Goal: Task Accomplishment & Management: Manage account settings

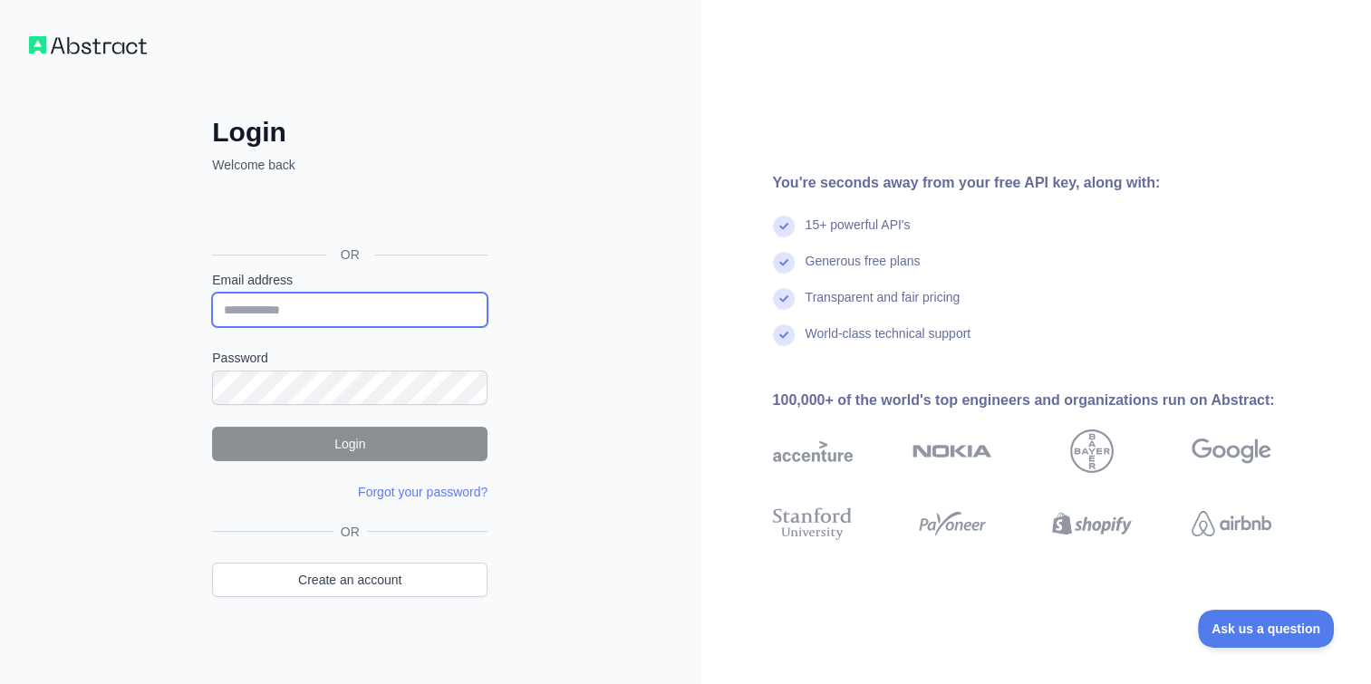
click at [357, 315] on input "Email address" at bounding box center [350, 310] width 276 height 34
type input "**********"
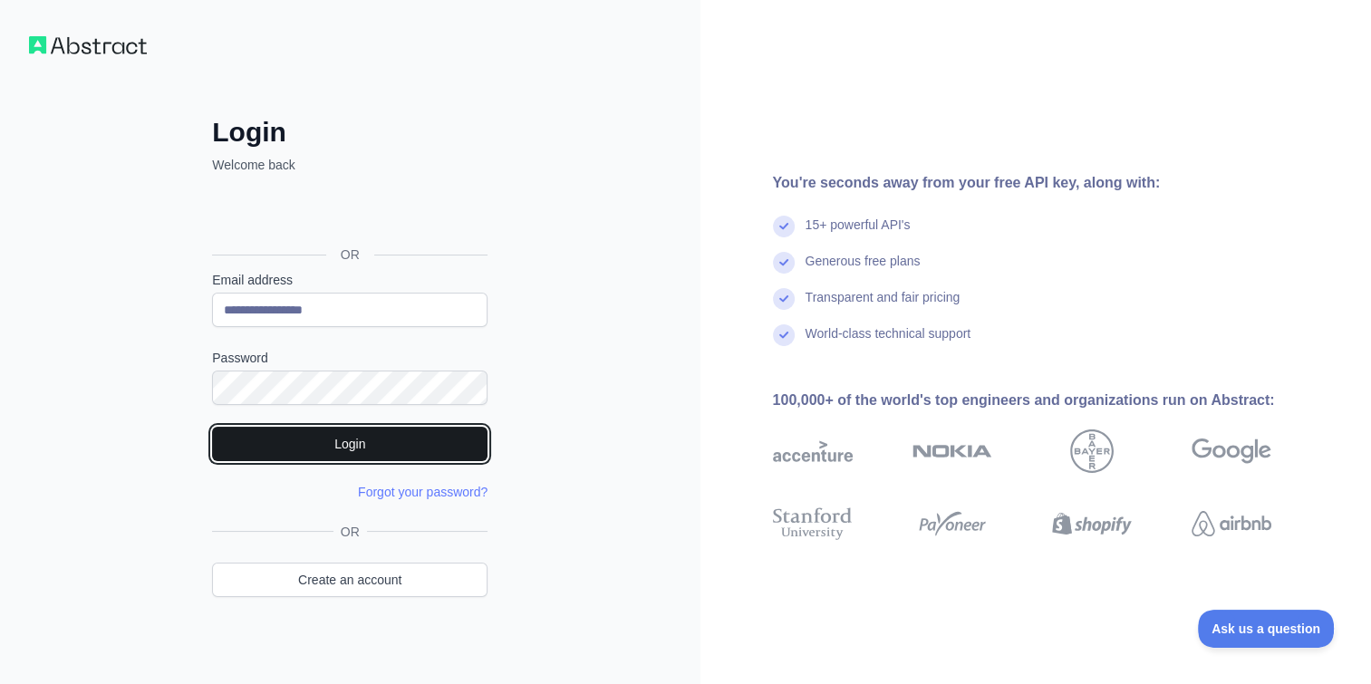
click at [353, 441] on button "Login" at bounding box center [350, 444] width 276 height 34
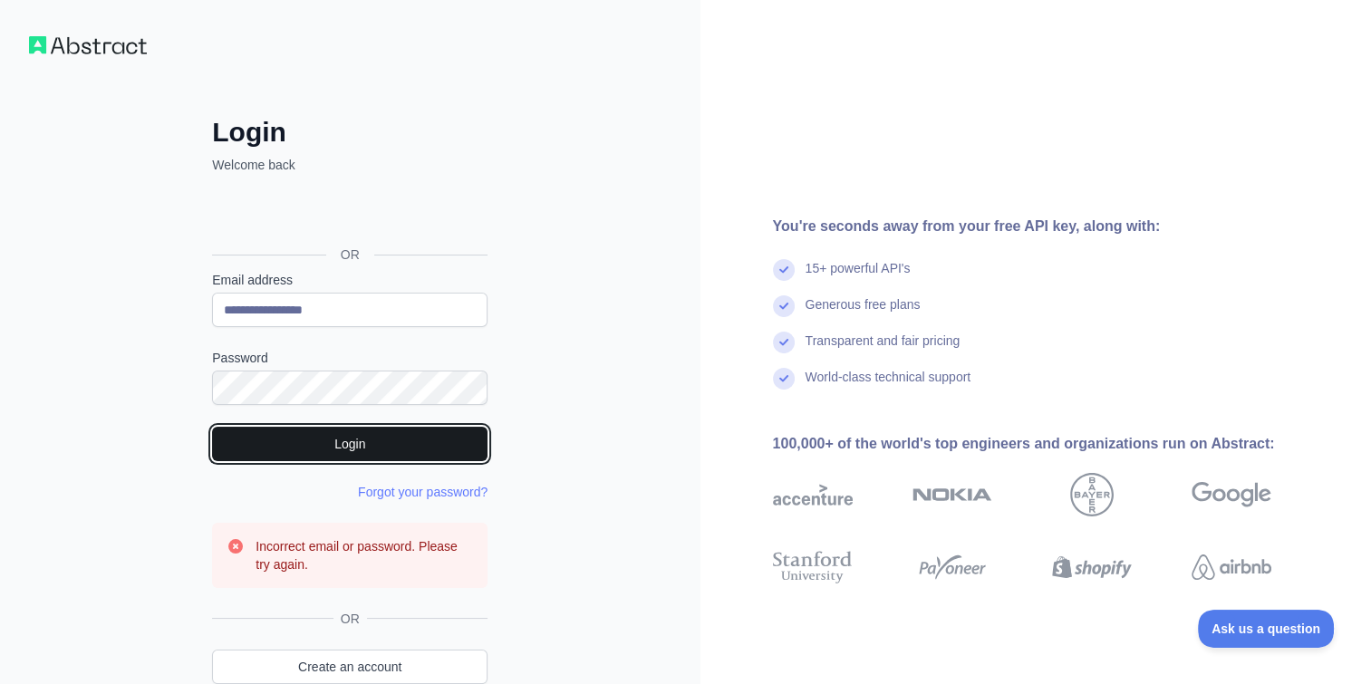
click at [373, 431] on button "Login" at bounding box center [350, 444] width 276 height 34
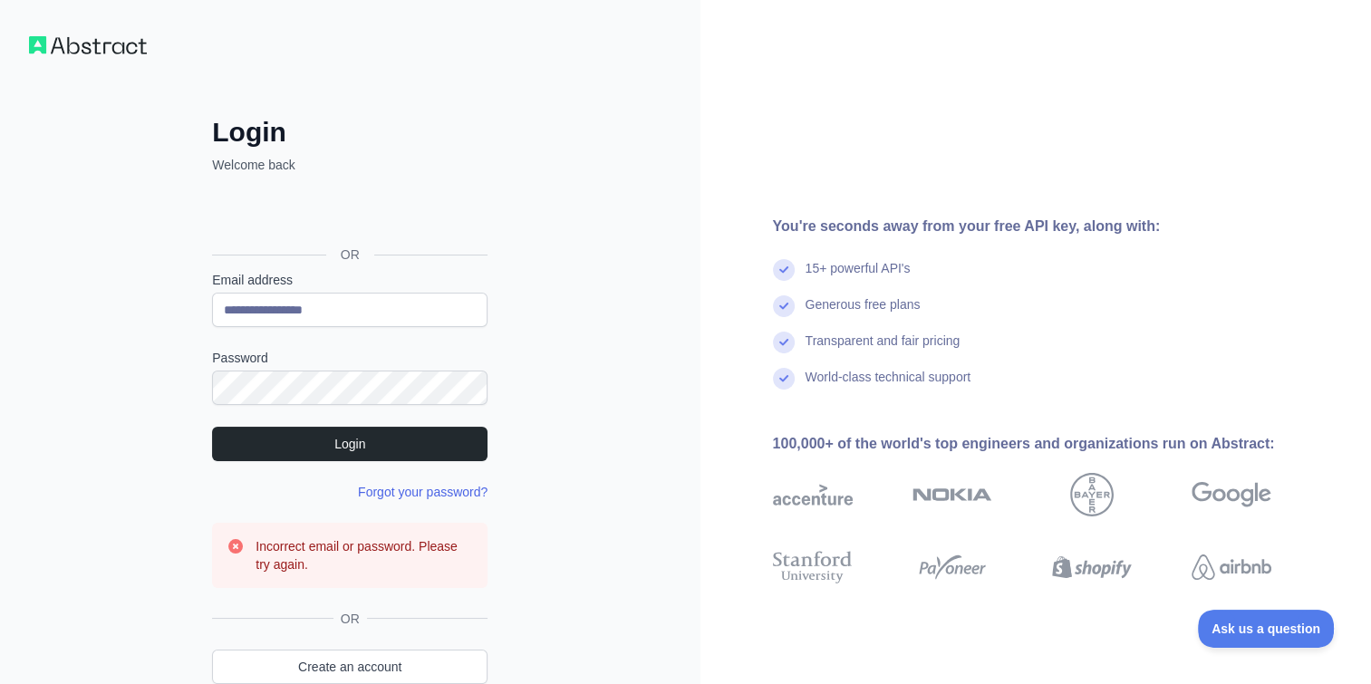
click at [437, 497] on link "Forgot your password?" at bounding box center [423, 492] width 130 height 15
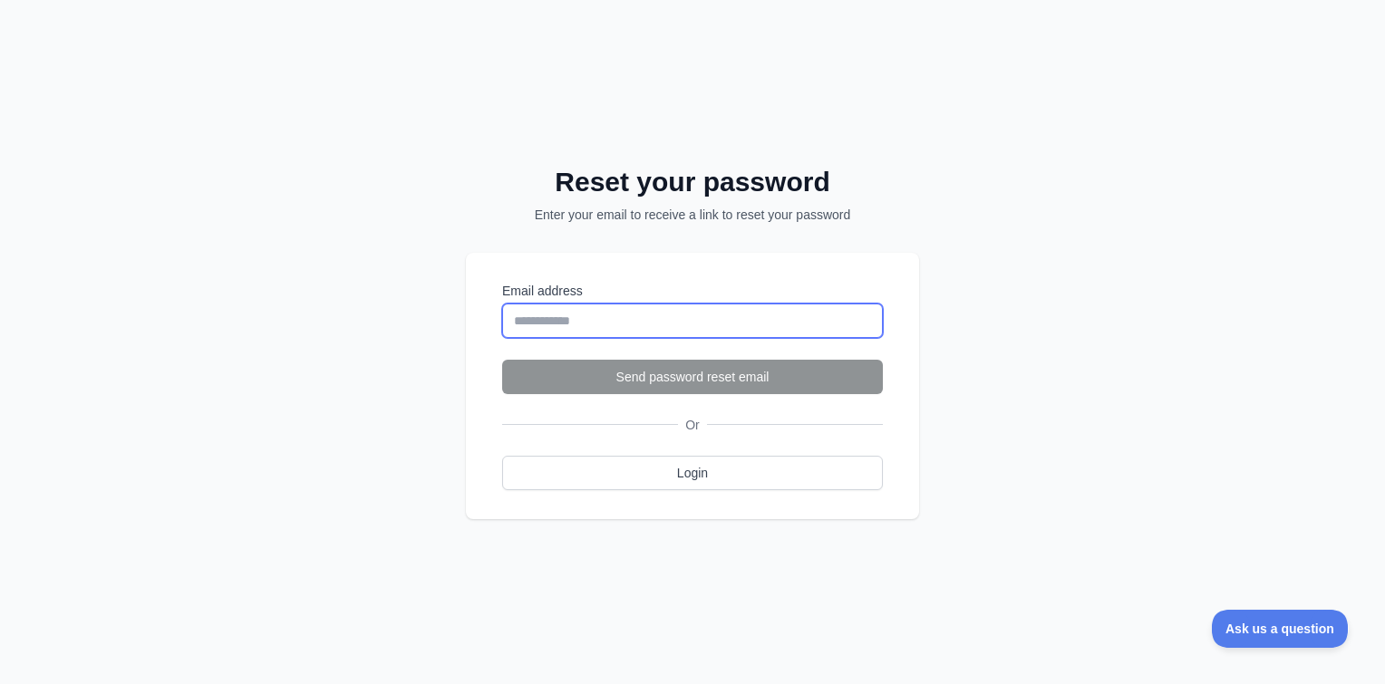
click at [624, 310] on input "Email address" at bounding box center [692, 321] width 381 height 34
type input "**********"
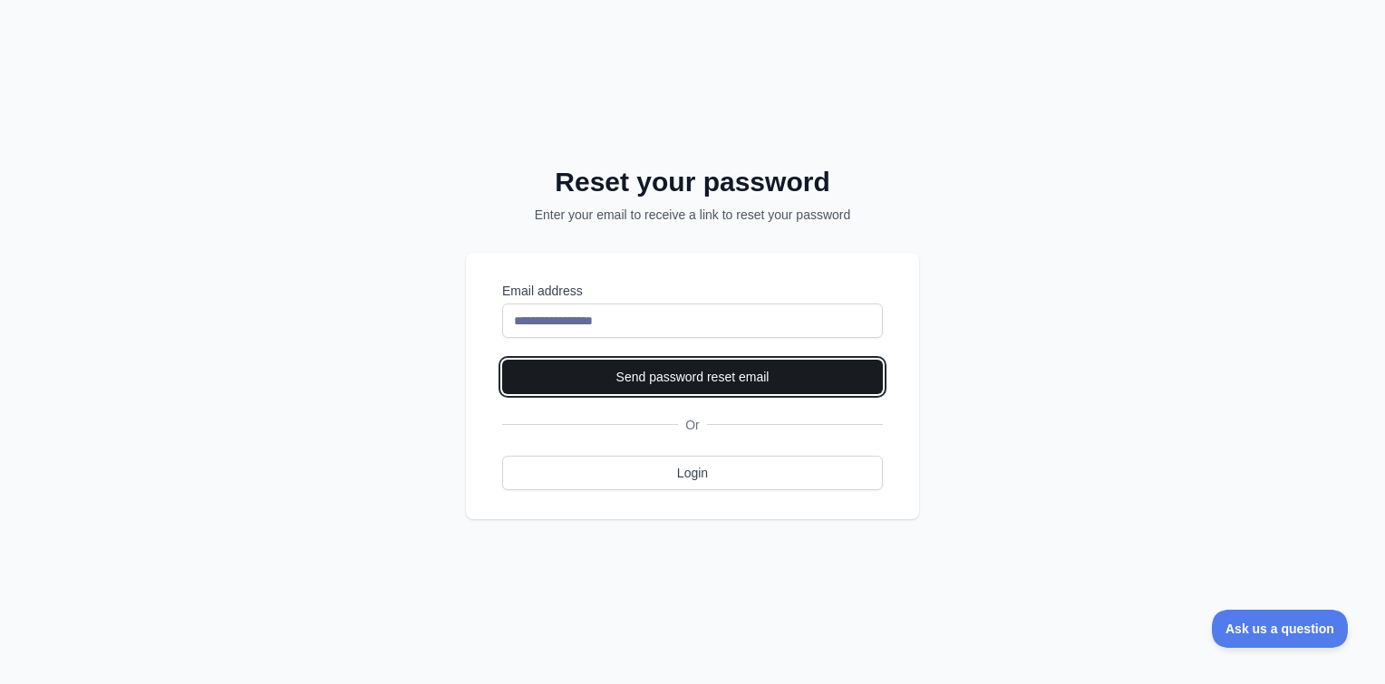
click at [679, 384] on button "Send password reset email" at bounding box center [692, 377] width 381 height 34
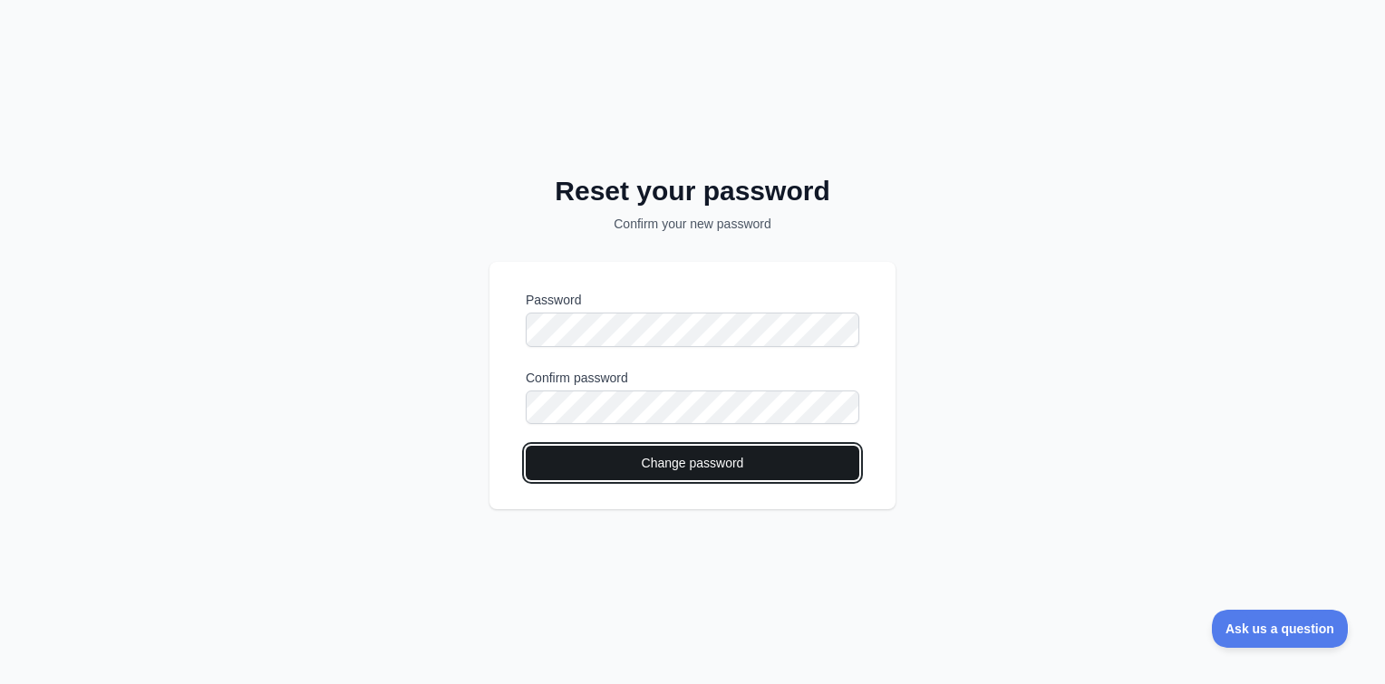
click at [725, 466] on button "Change password" at bounding box center [693, 463] width 334 height 34
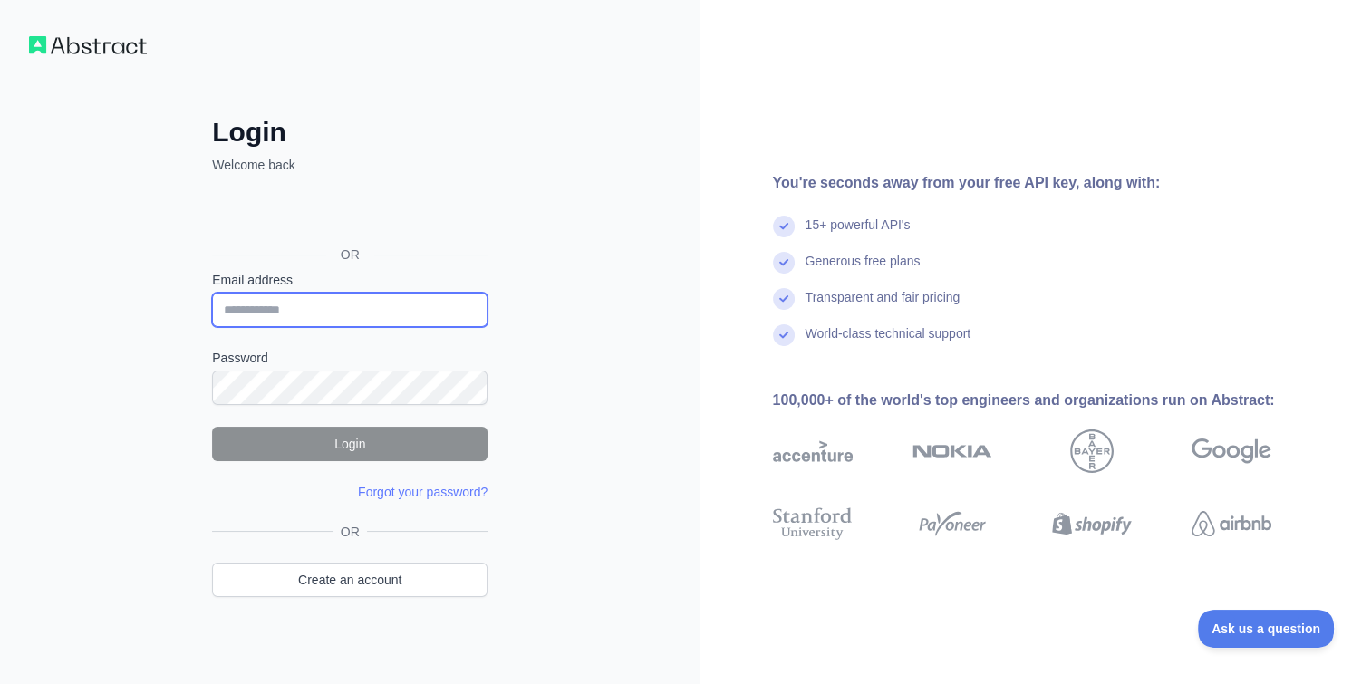
click at [349, 310] on input "Email address" at bounding box center [350, 310] width 276 height 34
type input "*"
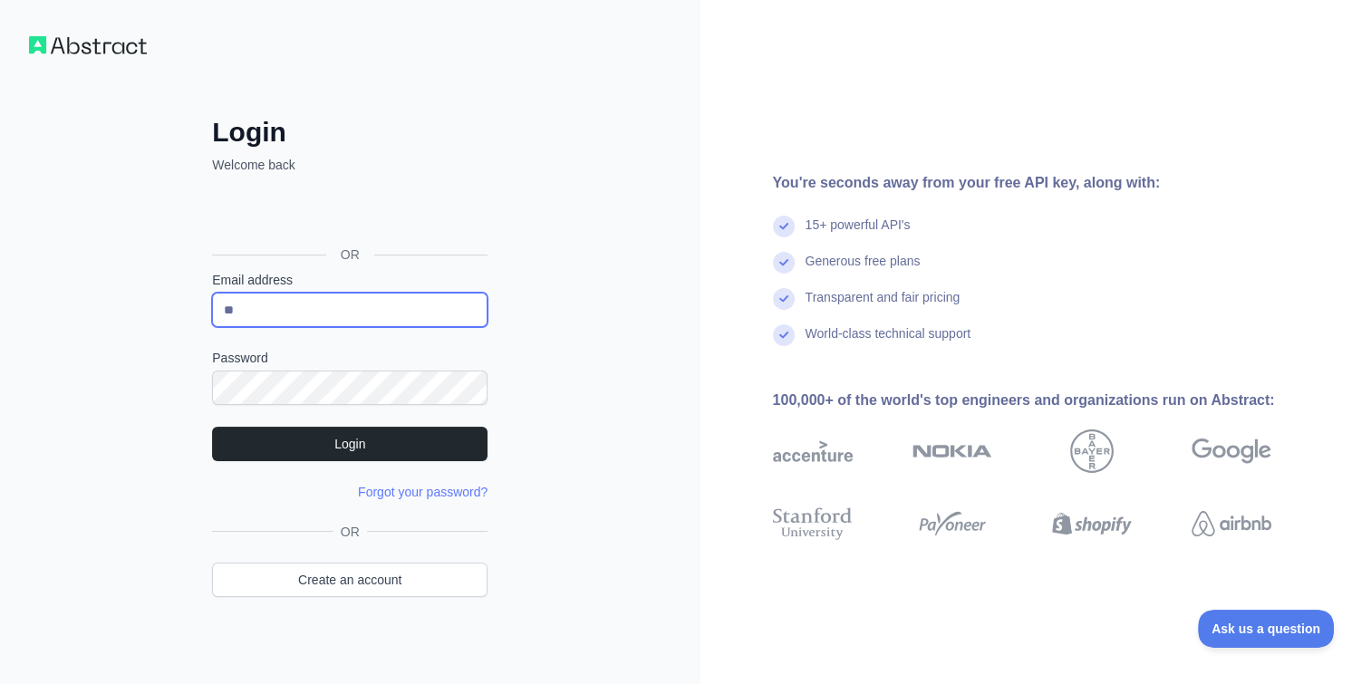
type input "*"
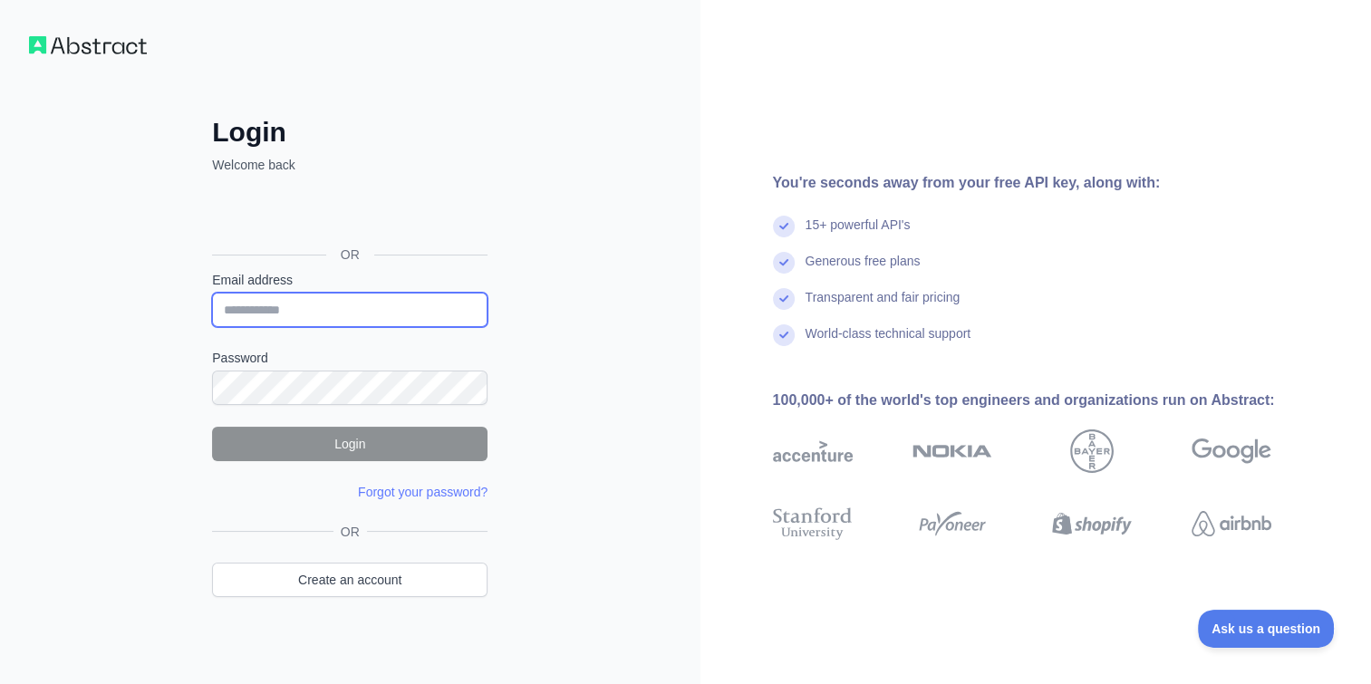
type input "*"
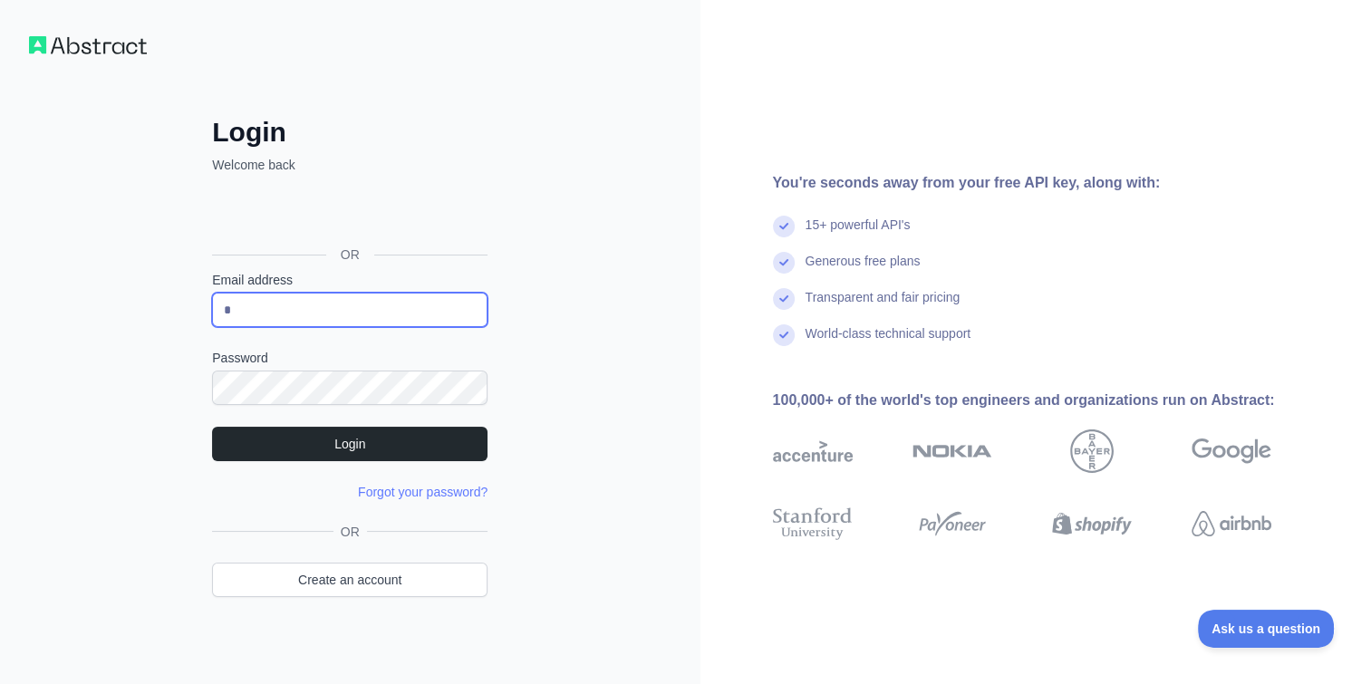
type input "*"
click at [257, 301] on input "*" at bounding box center [350, 310] width 276 height 34
type input "**********"
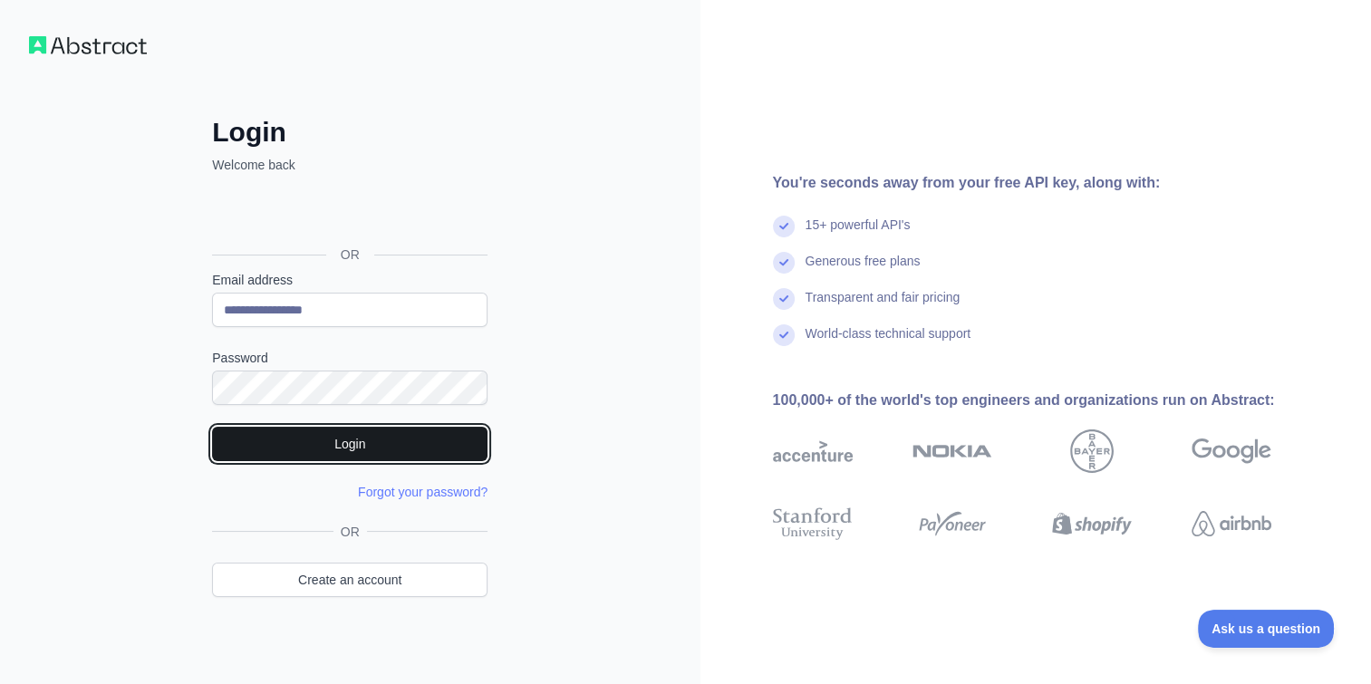
click at [330, 436] on button "Login" at bounding box center [350, 444] width 276 height 34
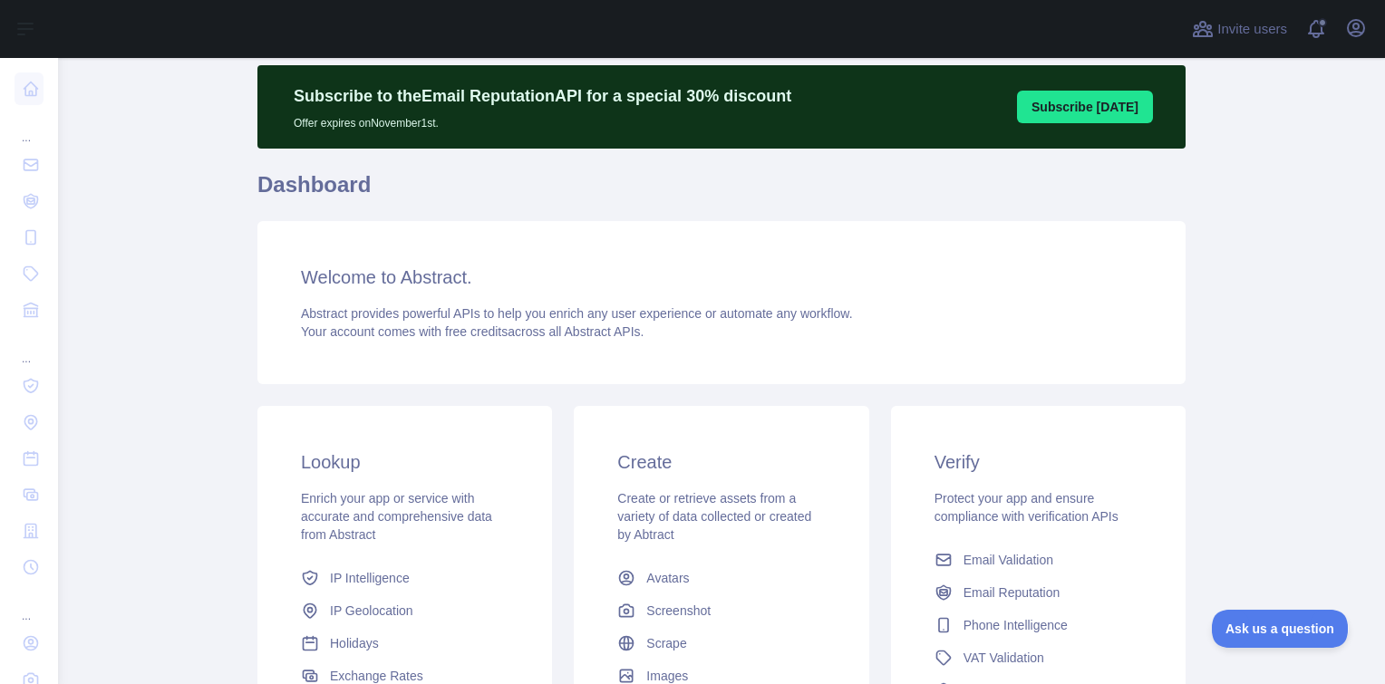
scroll to position [181, 0]
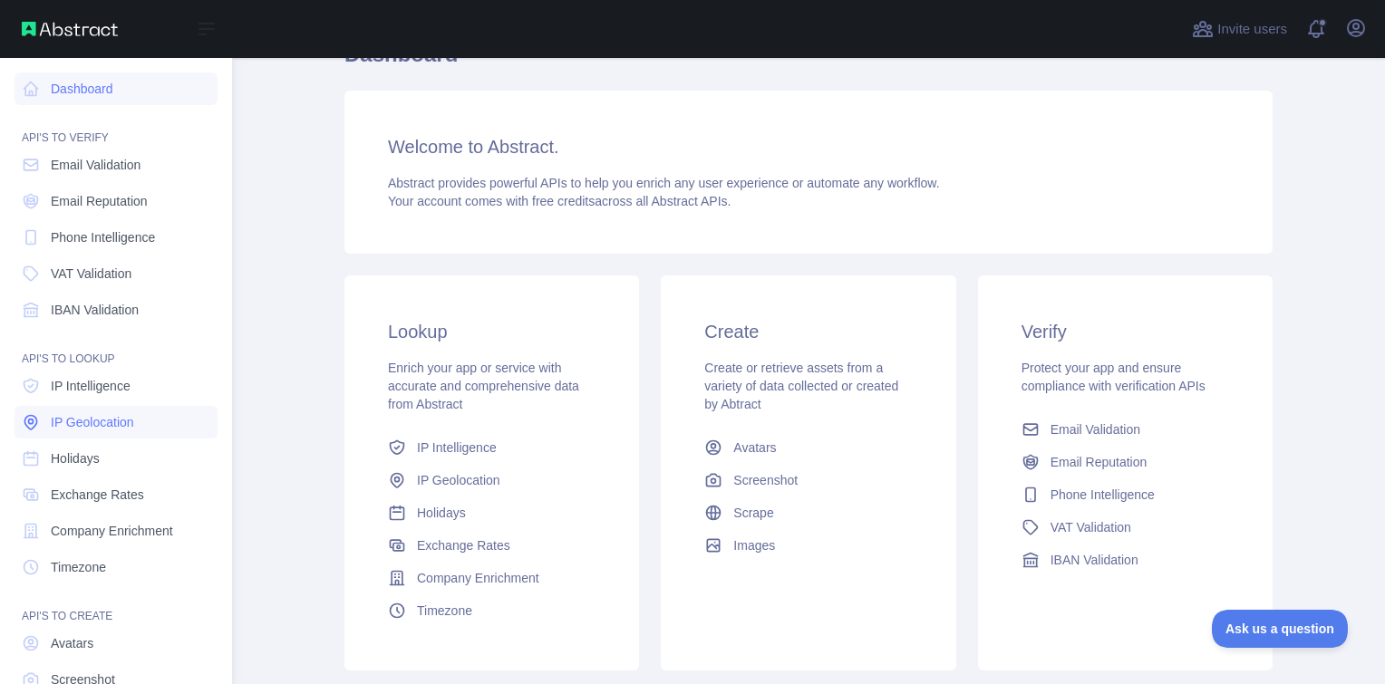
click at [102, 420] on span "IP Geolocation" at bounding box center [92, 422] width 83 height 18
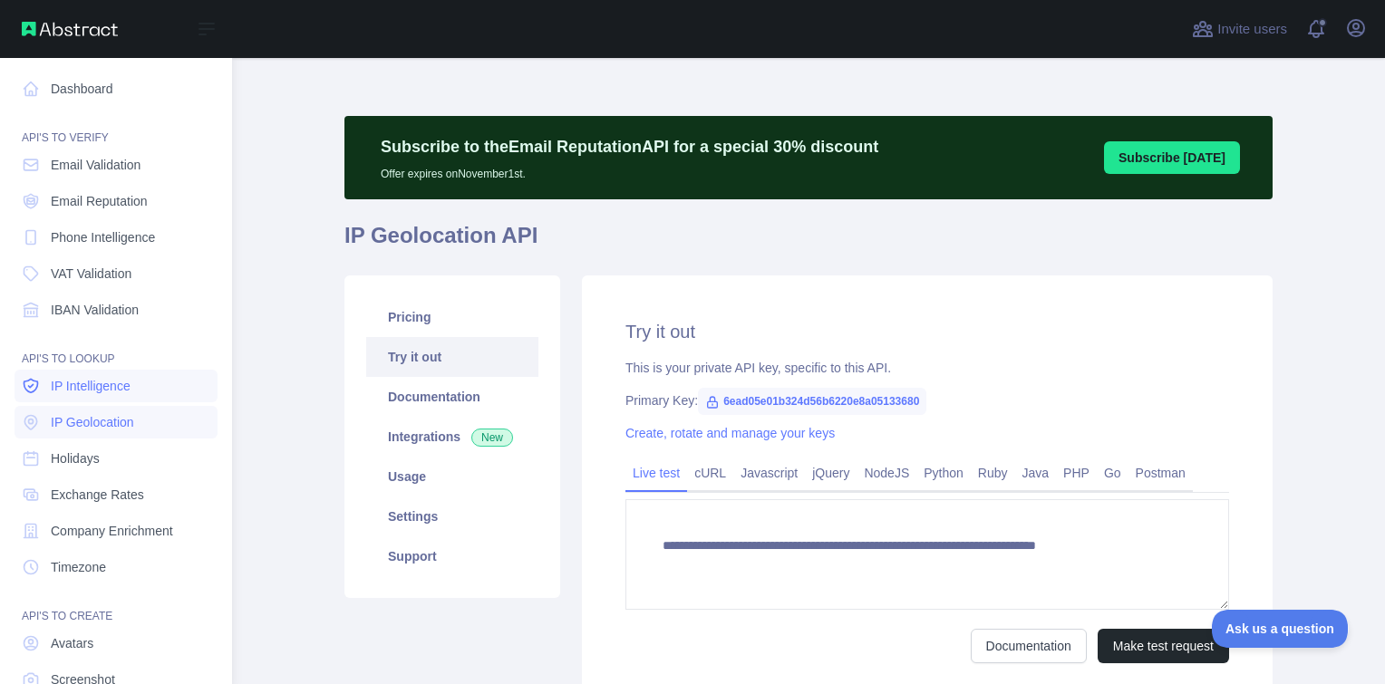
type textarea "**********"
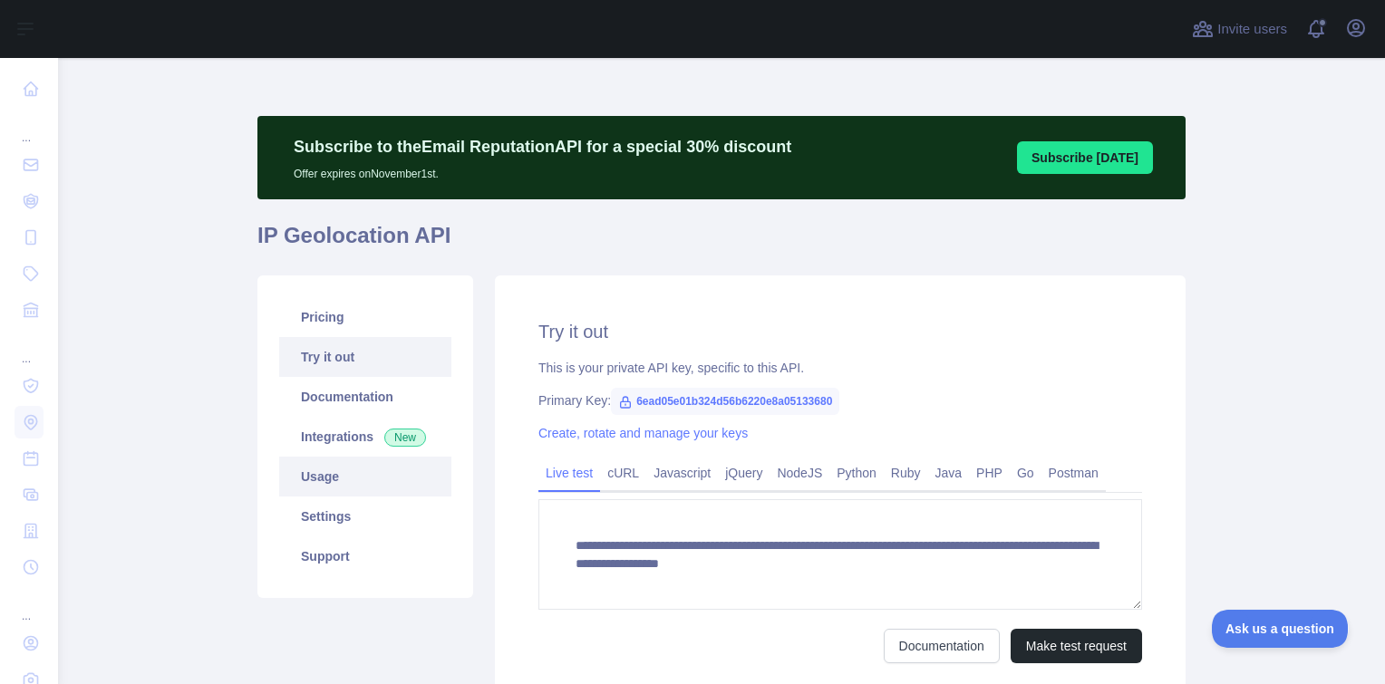
click at [329, 474] on link "Usage" at bounding box center [365, 477] width 172 height 40
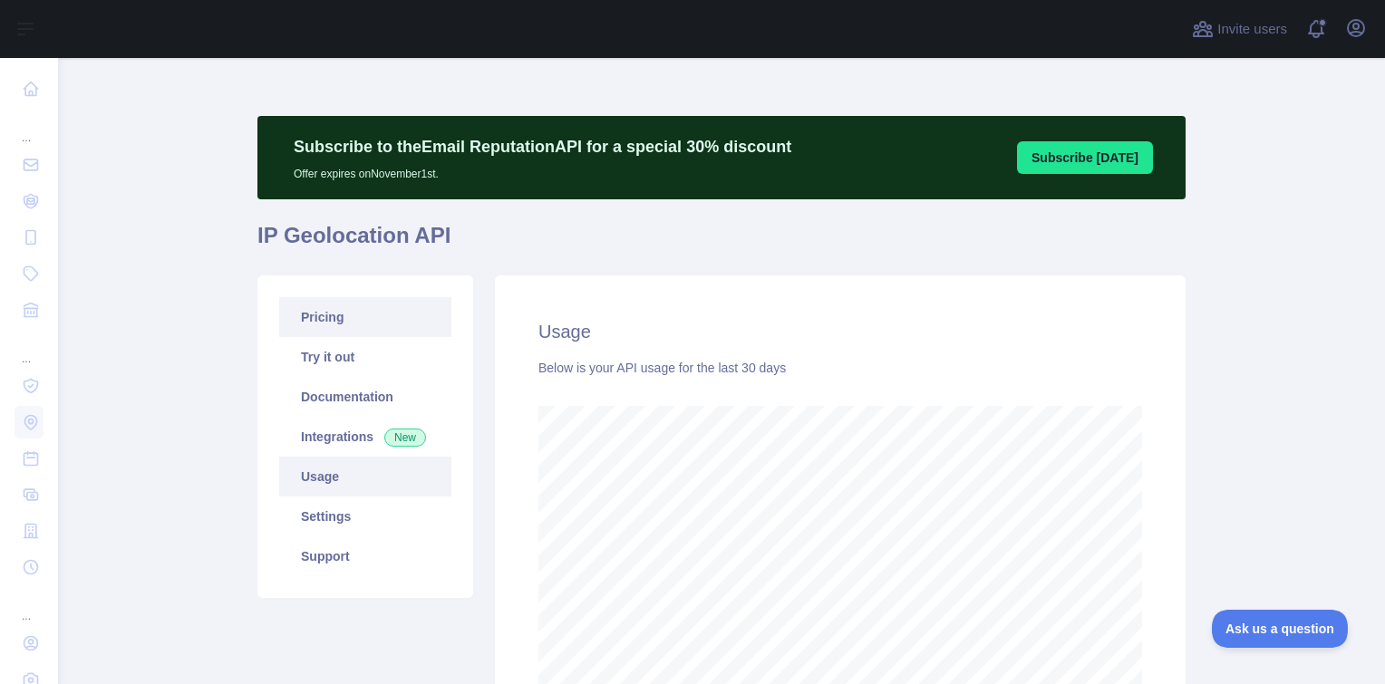
click at [342, 322] on link "Pricing" at bounding box center [365, 317] width 172 height 40
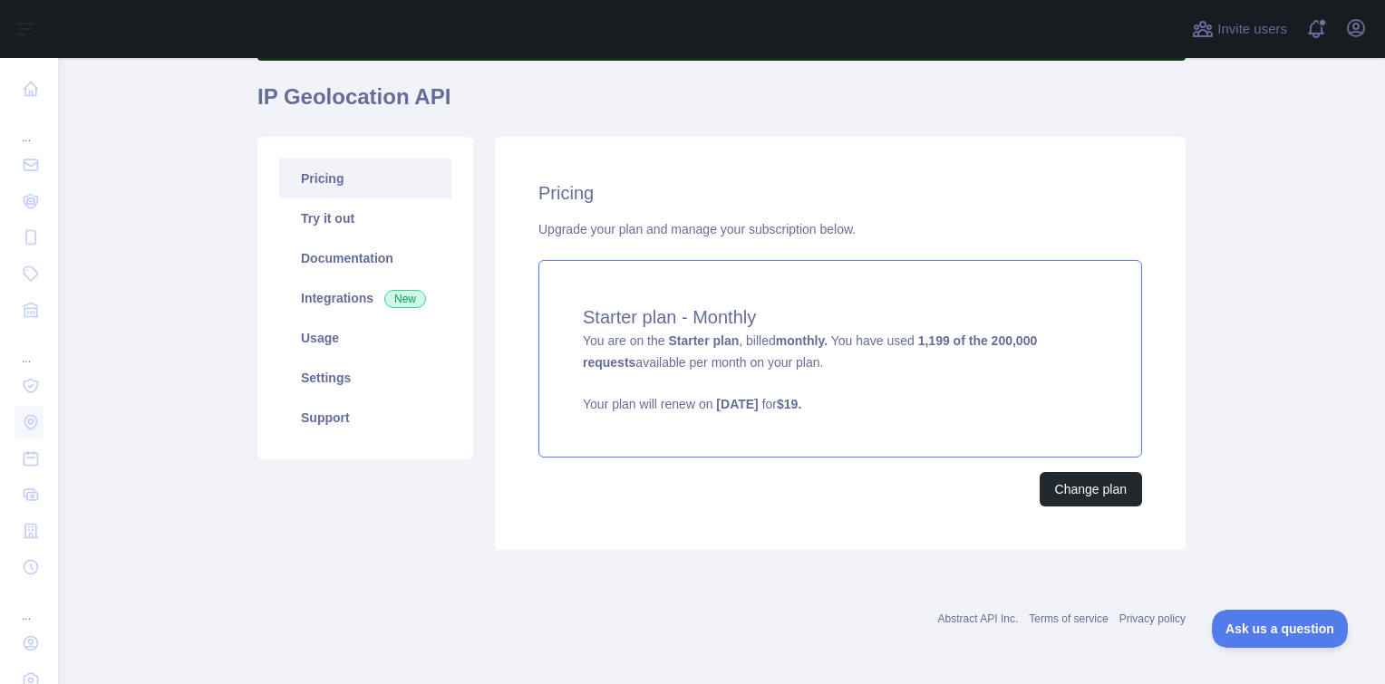
scroll to position [138, 0]
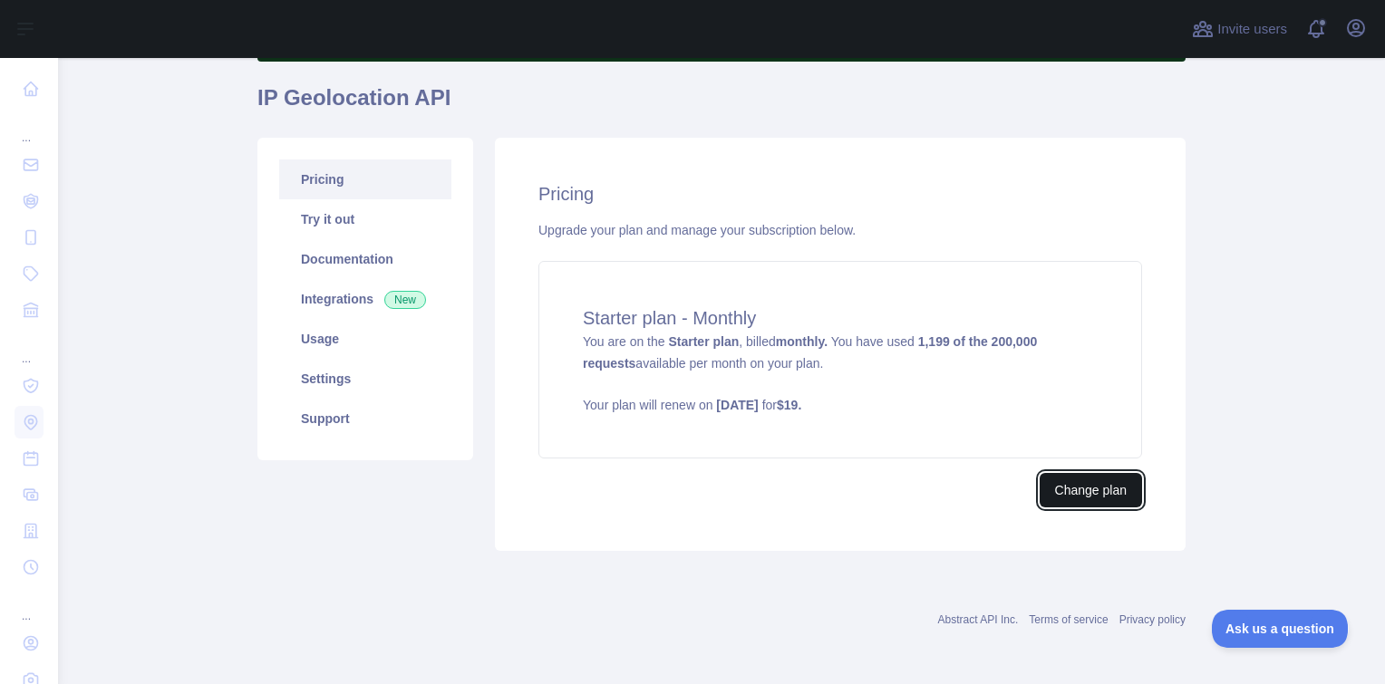
click at [1068, 495] on button "Change plan" at bounding box center [1091, 490] width 102 height 34
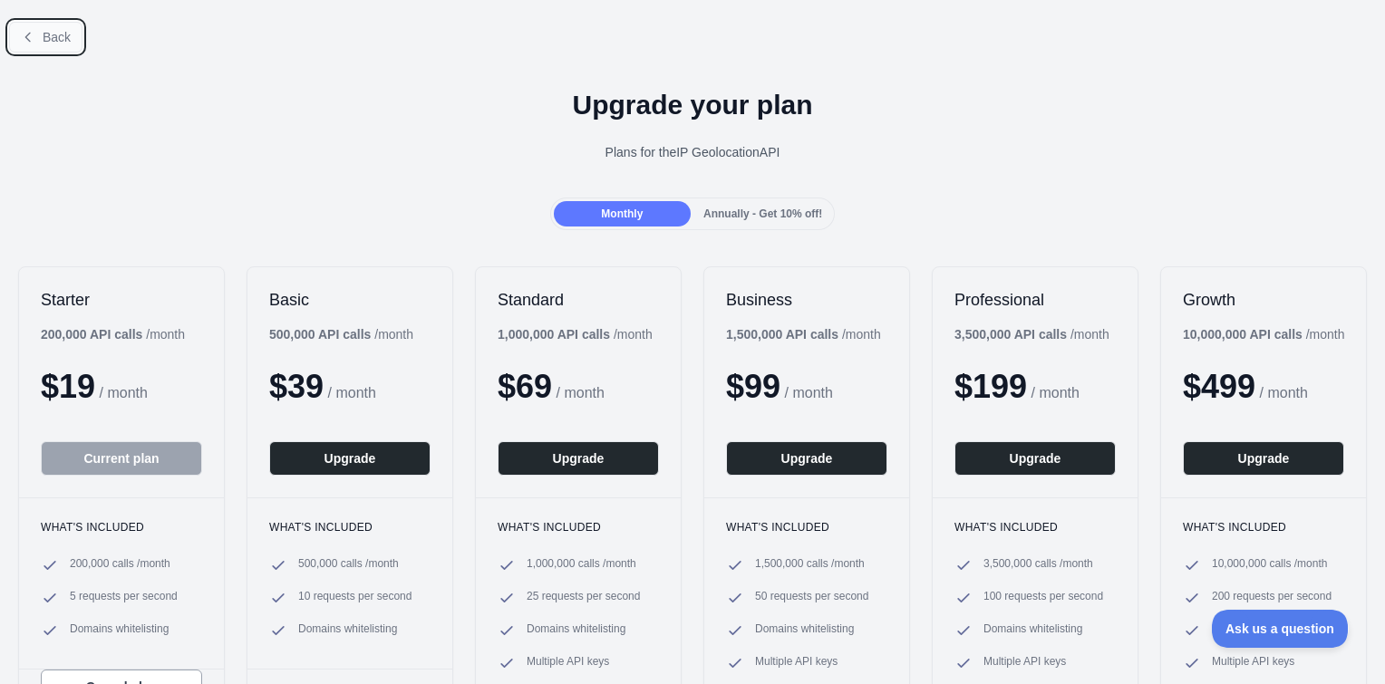
click at [57, 39] on span "Back" at bounding box center [57, 37] width 28 height 15
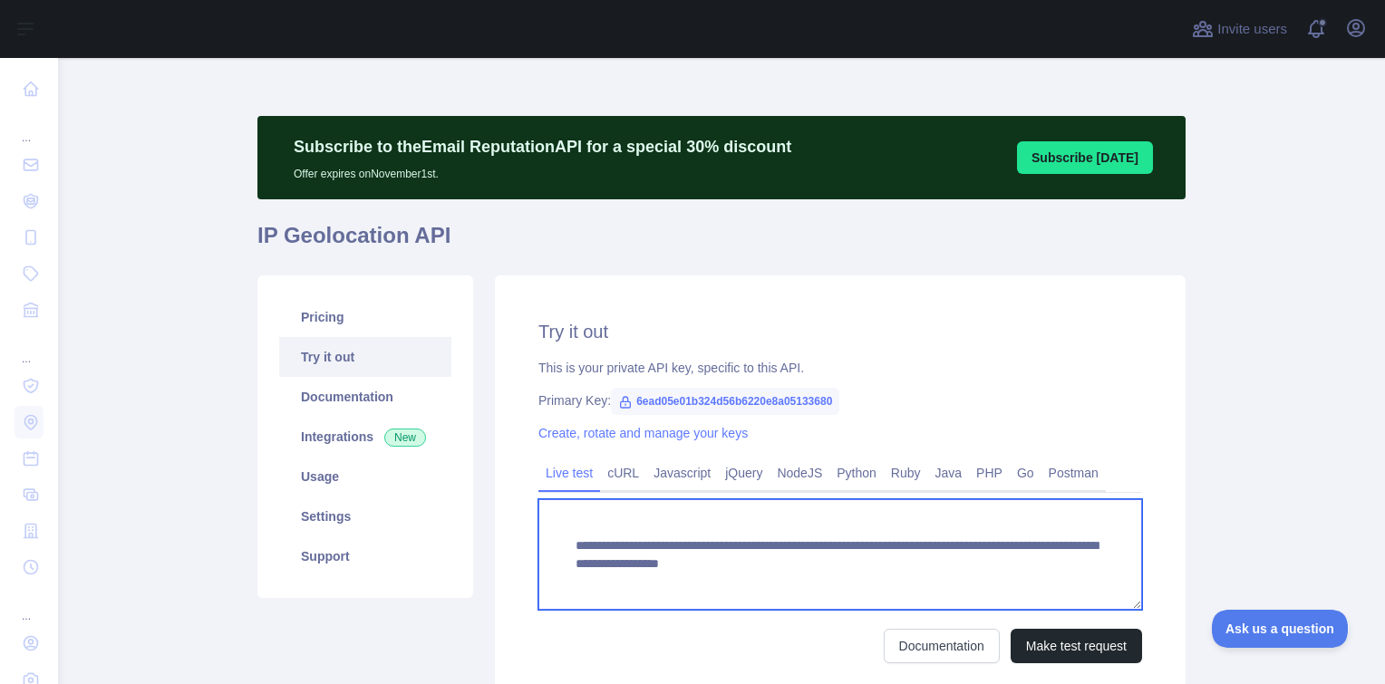
drag, startPoint x: 918, startPoint y: 568, endPoint x: 857, endPoint y: 586, distance: 63.4
click at [857, 586] on textarea "**********" at bounding box center [840, 554] width 604 height 111
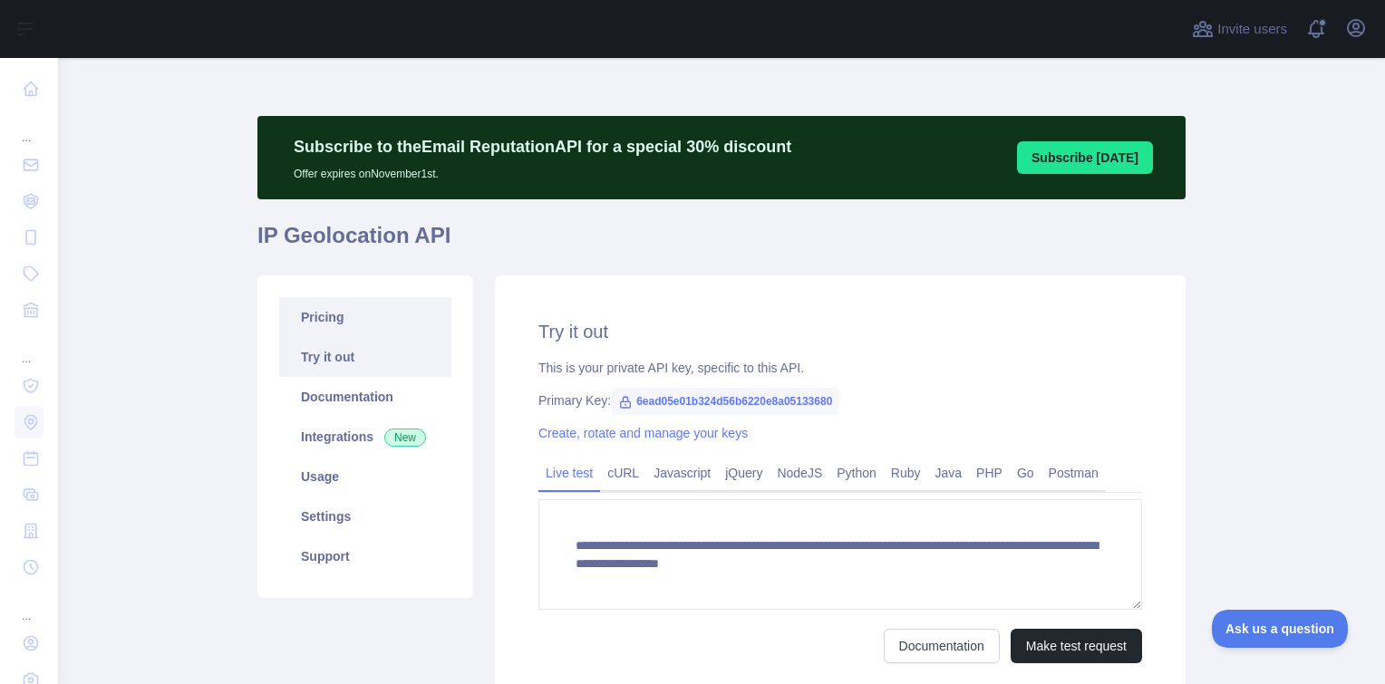
click at [330, 323] on link "Pricing" at bounding box center [365, 317] width 172 height 40
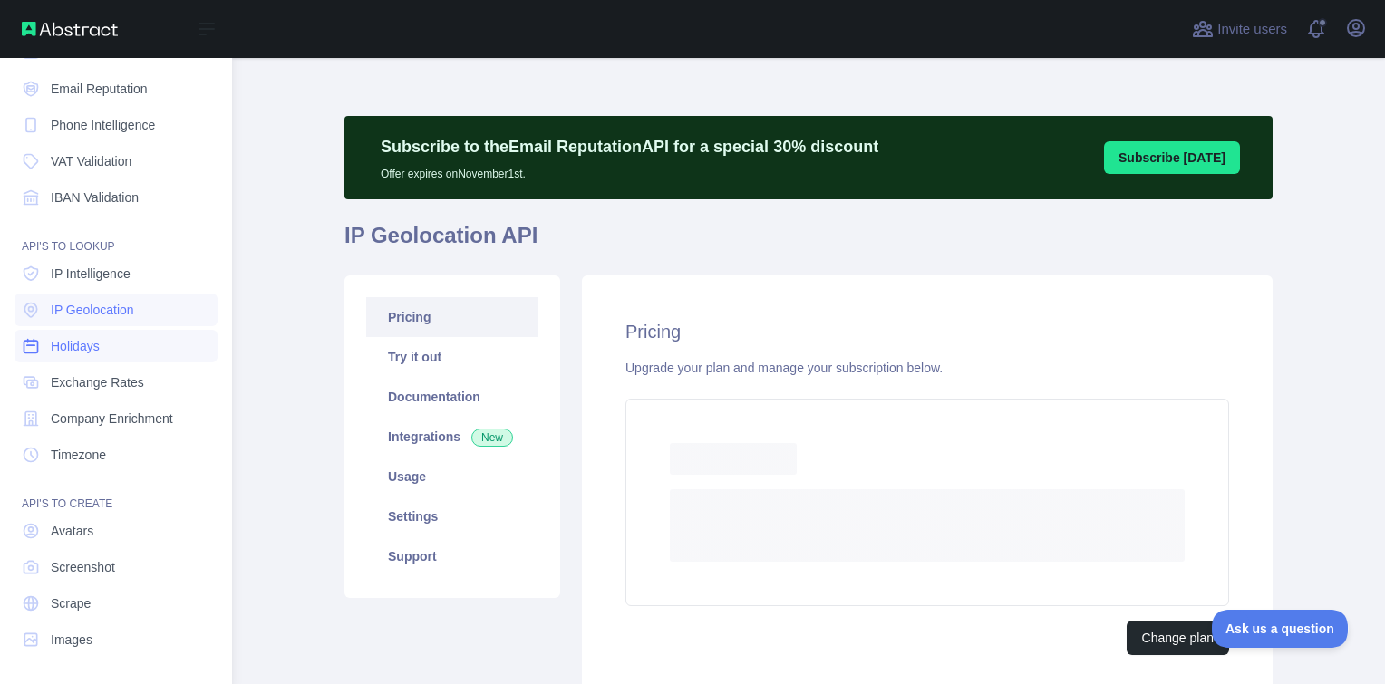
scroll to position [112, 0]
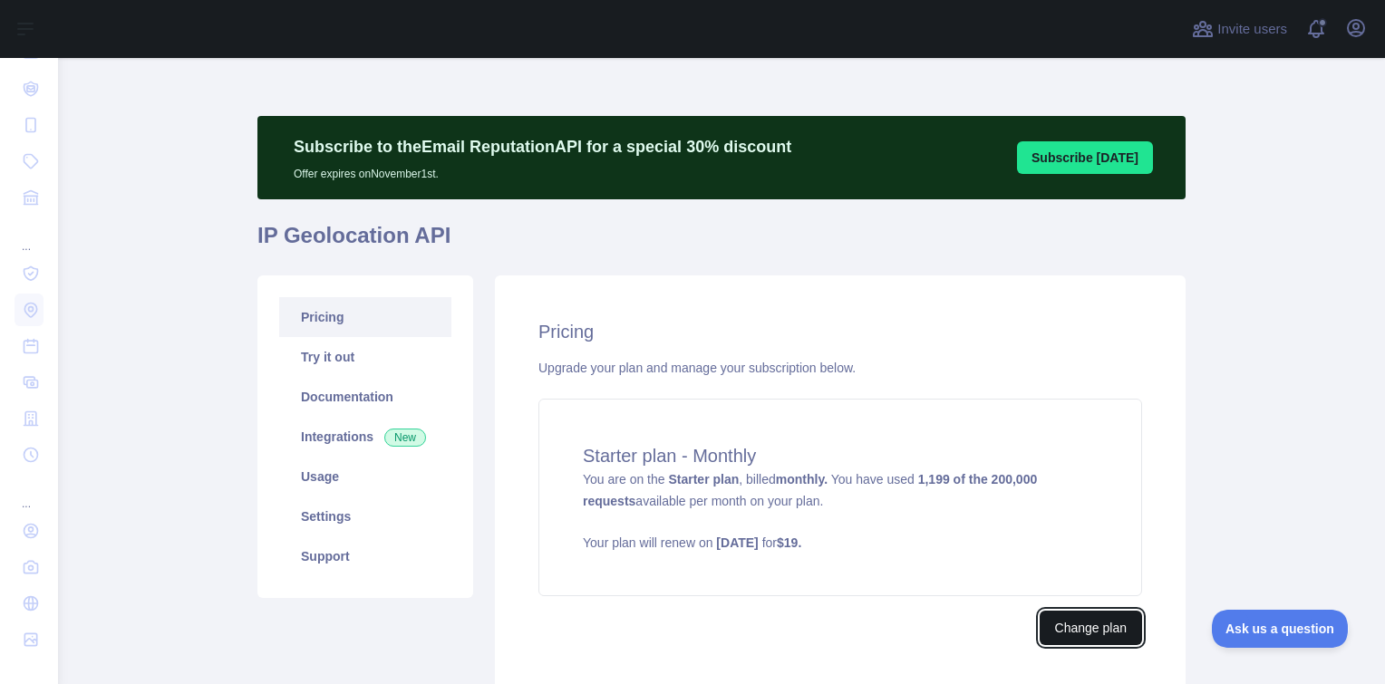
click at [1060, 634] on button "Change plan" at bounding box center [1091, 628] width 102 height 34
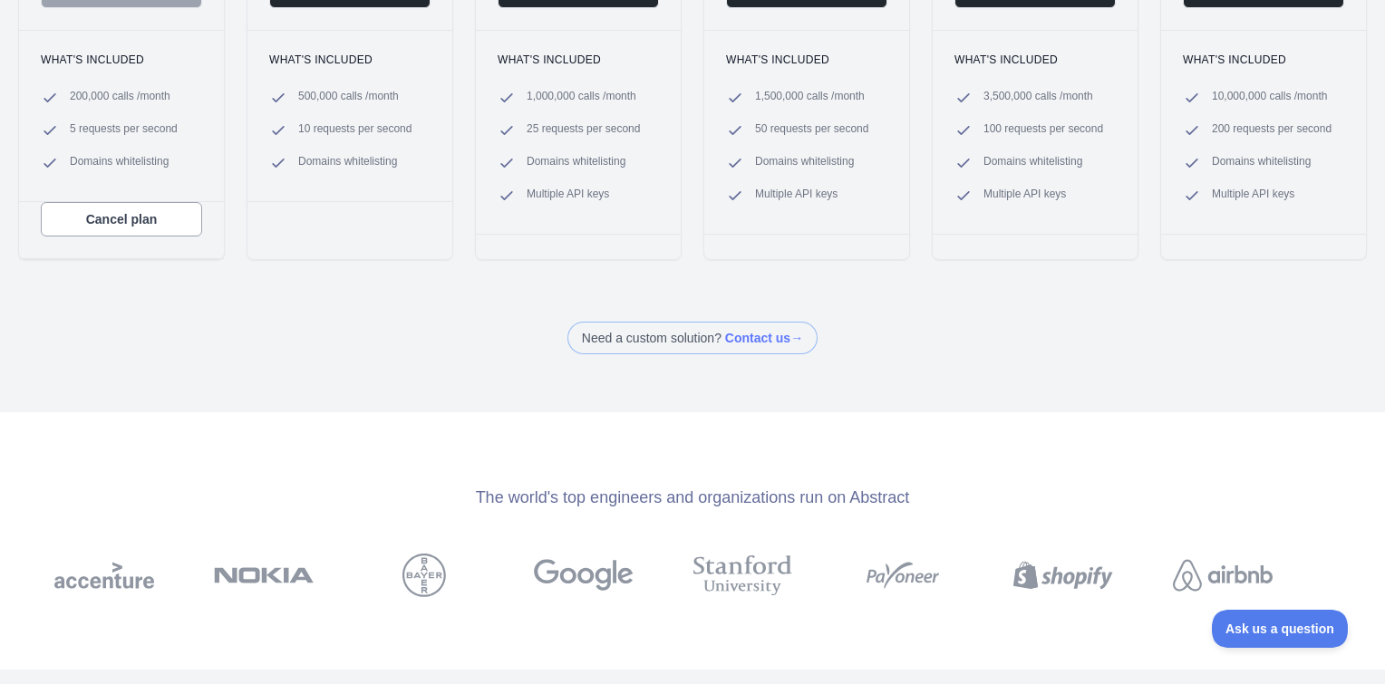
scroll to position [363, 0]
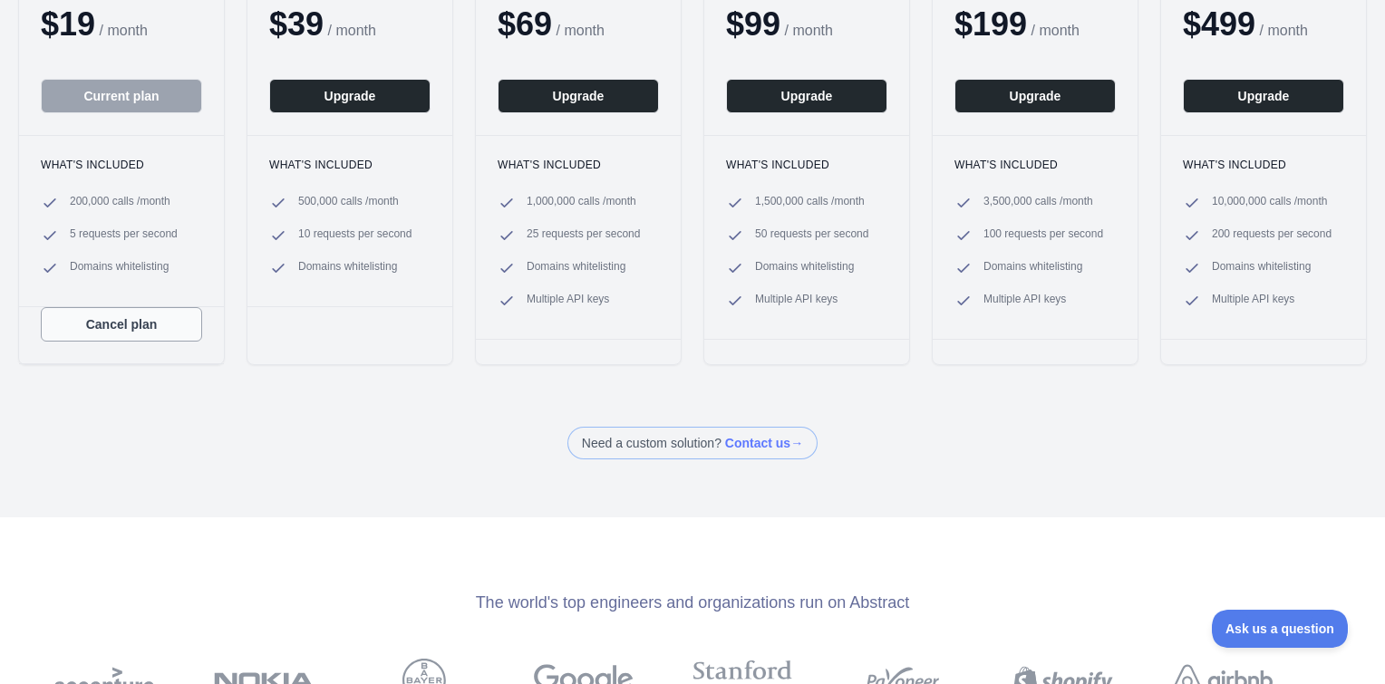
click at [122, 323] on button "Cancel plan" at bounding box center [121, 324] width 161 height 34
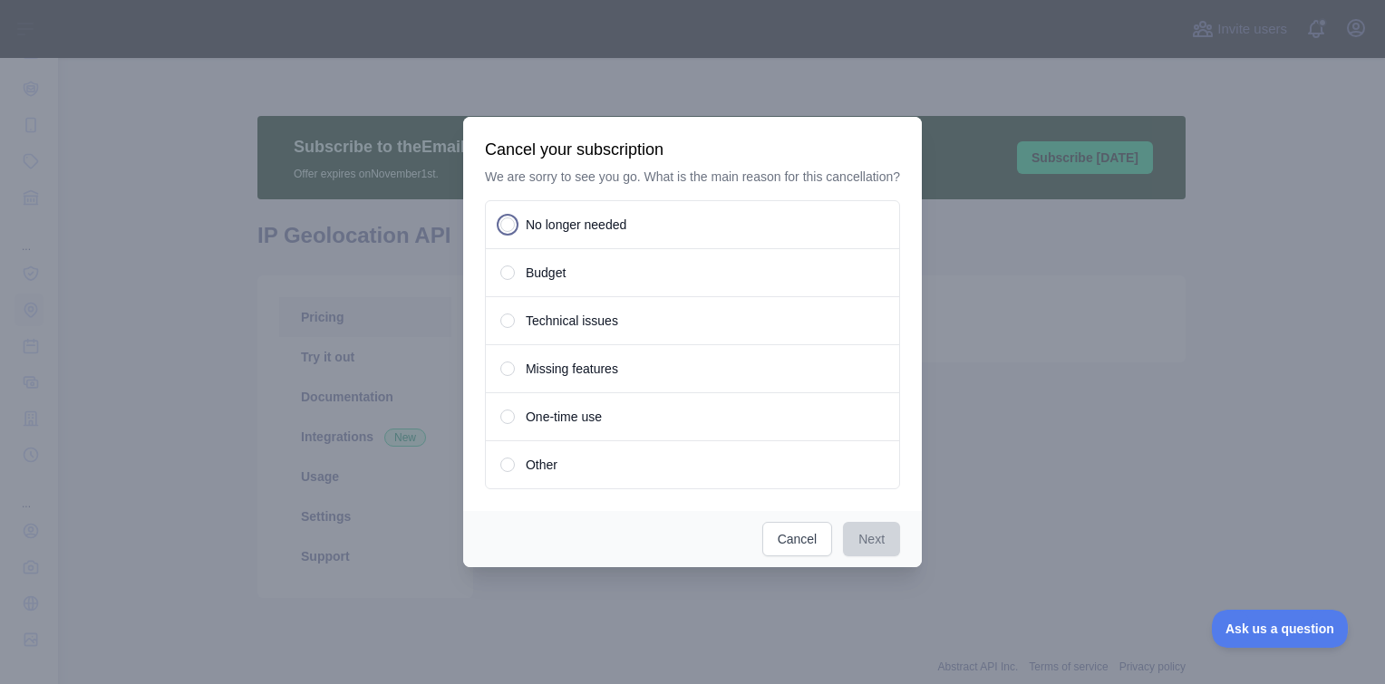
click at [589, 230] on span "No longer needed" at bounding box center [576, 225] width 101 height 18
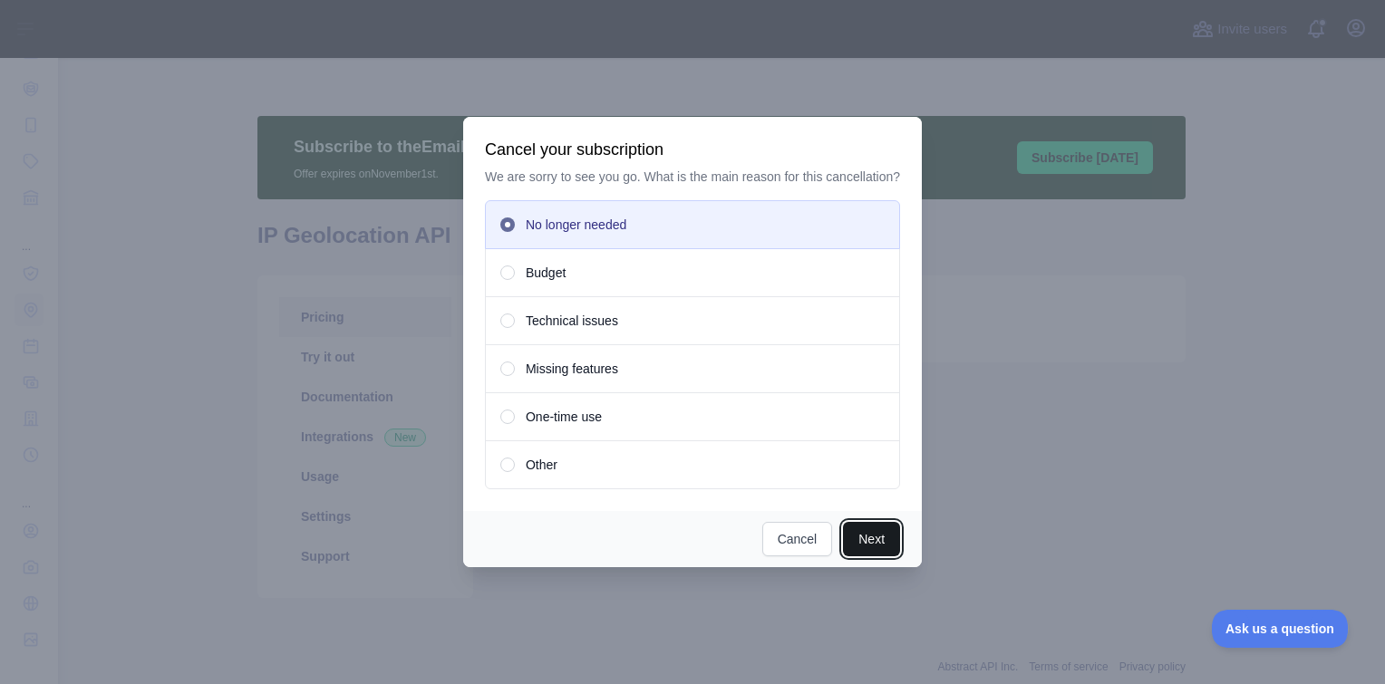
click at [869, 533] on button "Next" at bounding box center [871, 539] width 57 height 34
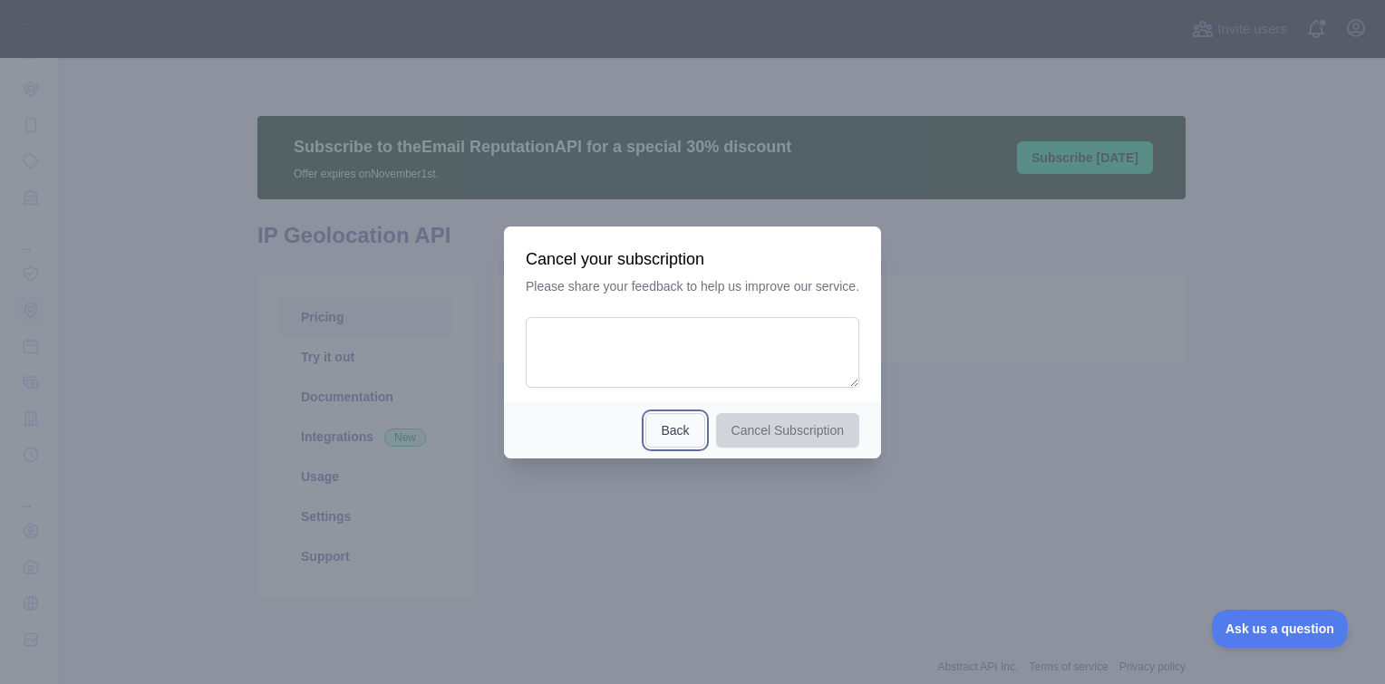
click at [664, 426] on button "Back" at bounding box center [674, 430] width 59 height 34
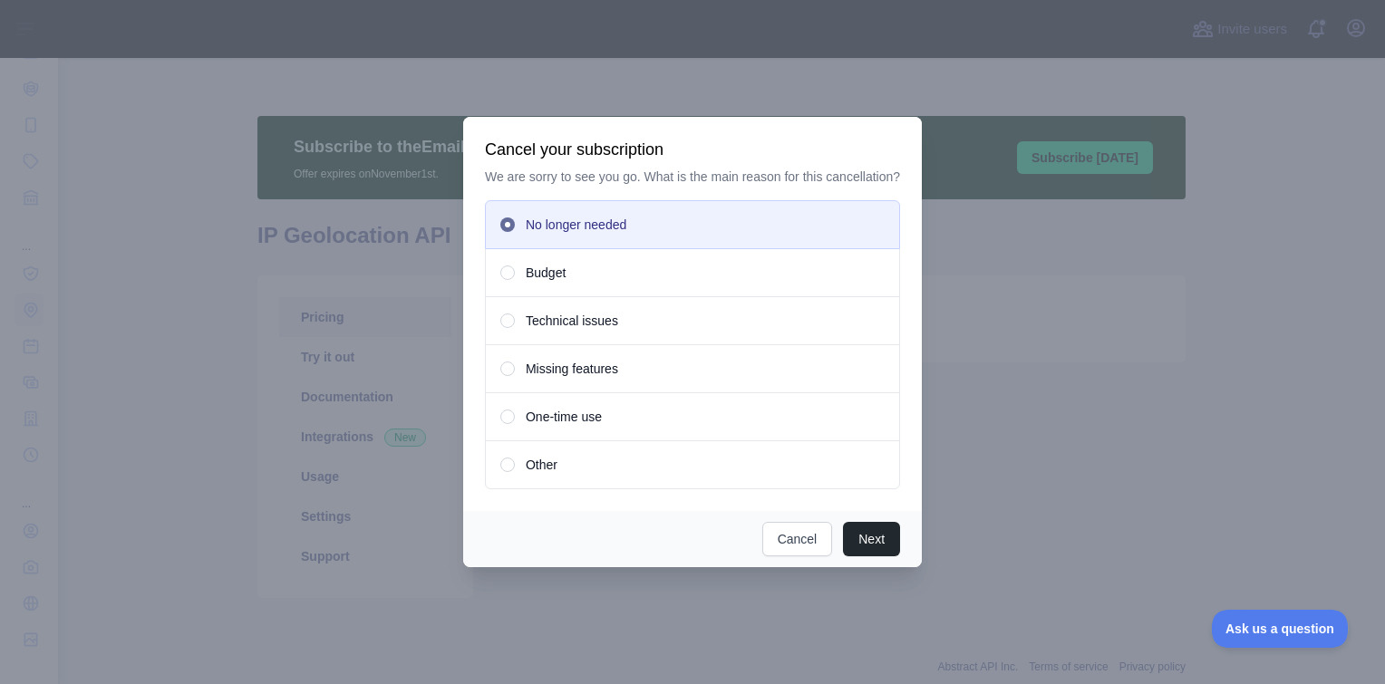
click at [564, 416] on span "One-time use" at bounding box center [564, 417] width 76 height 18
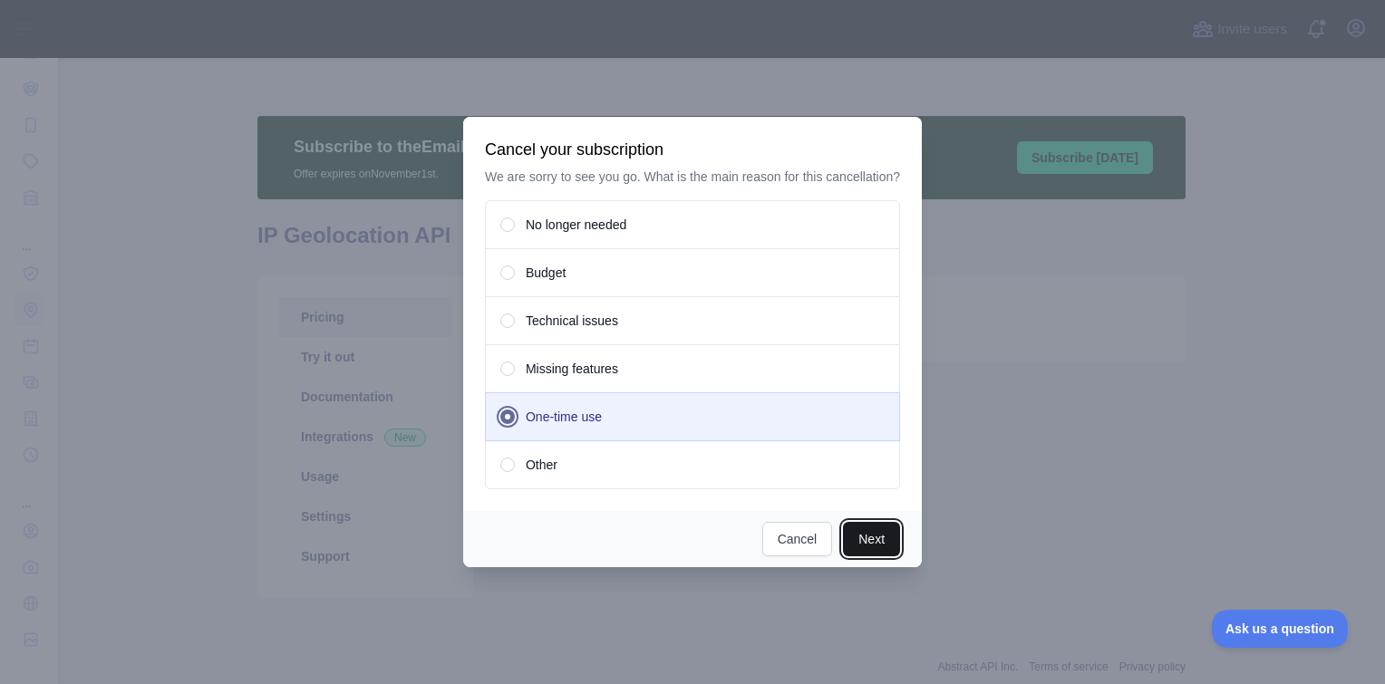
click at [867, 536] on button "Next" at bounding box center [871, 539] width 57 height 34
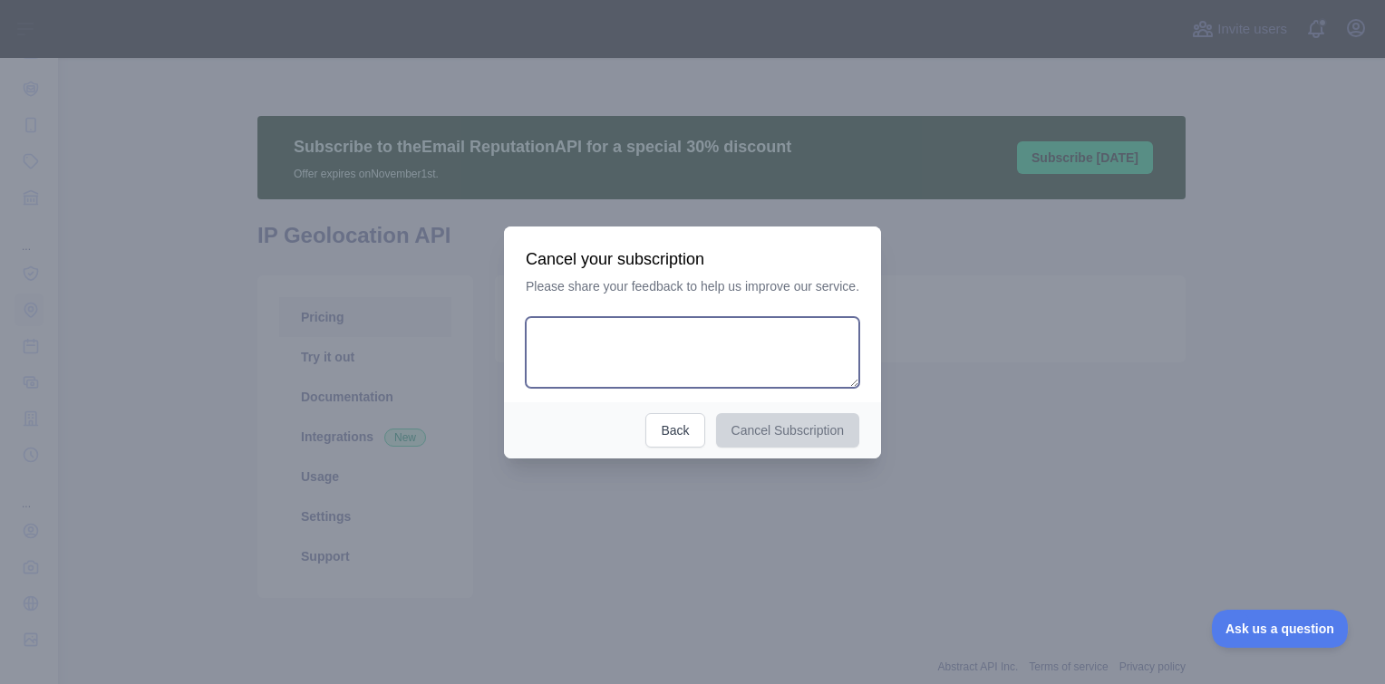
click at [706, 345] on textarea at bounding box center [693, 352] width 334 height 71
type textarea "******"
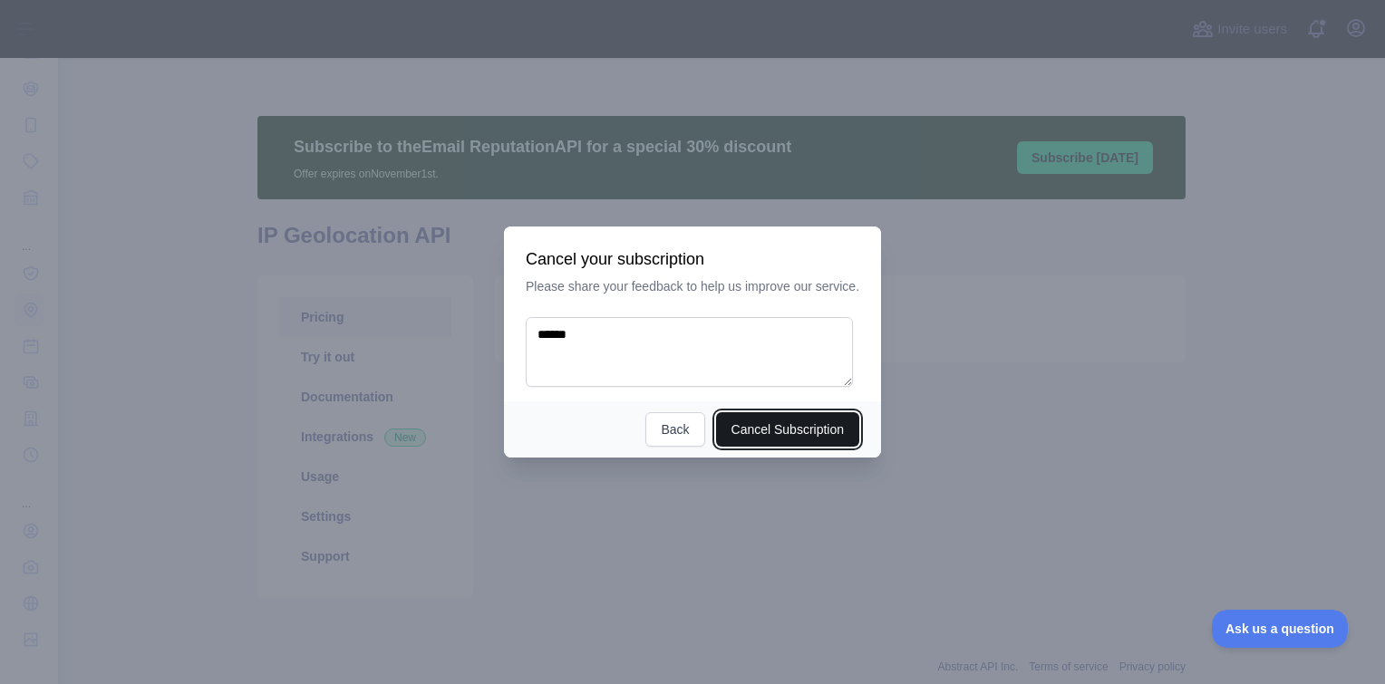
click at [768, 424] on button "Cancel Subscription" at bounding box center [788, 429] width 144 height 34
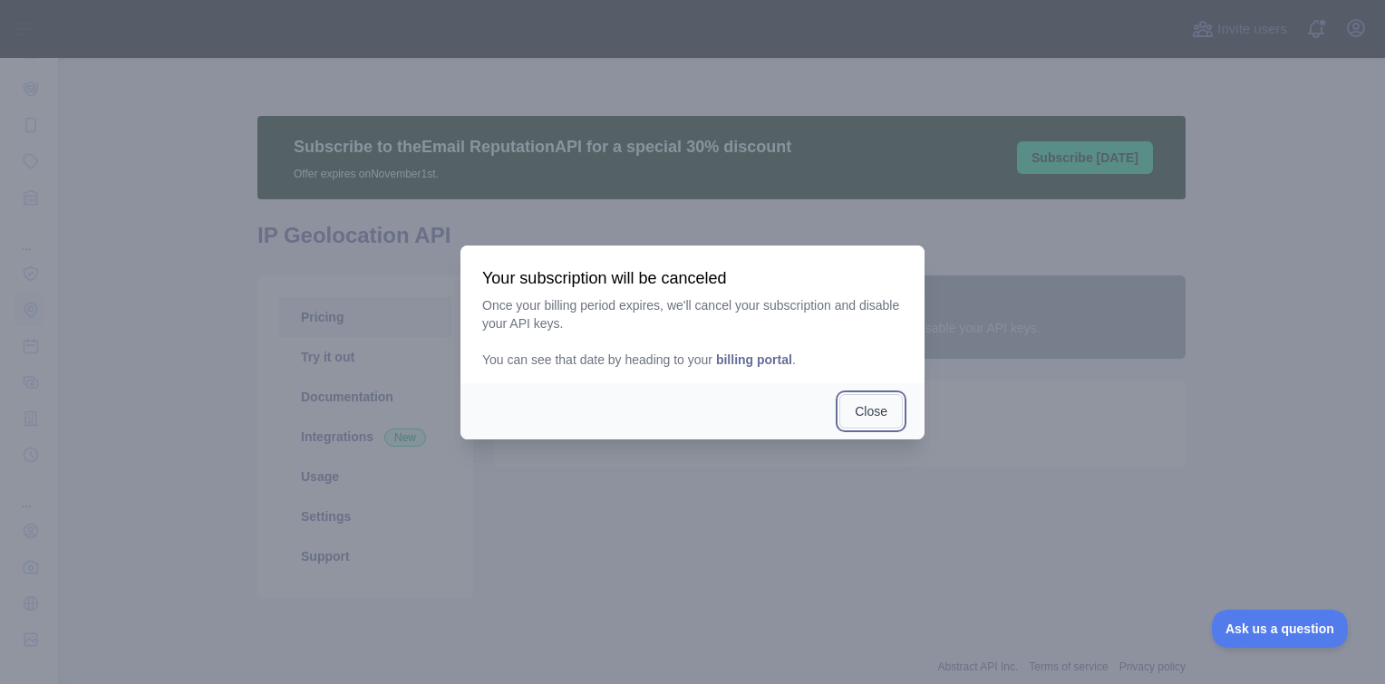
click at [873, 424] on button "Close" at bounding box center [870, 411] width 63 height 34
